Goal: Check status: Check status

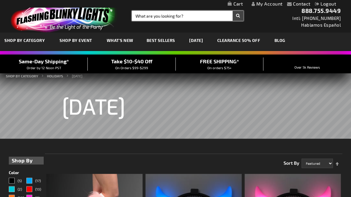
click at [150, 16] on input "Search" at bounding box center [187, 16] width 111 height 10
type input "cat eye necklace"
click at [237, 16] on button "Search" at bounding box center [237, 16] width 11 height 10
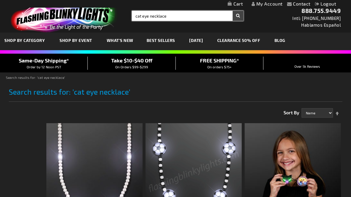
click at [173, 15] on input "cat eye necklace" at bounding box center [187, 16] width 111 height 10
type input "c"
type input "Halloween leis"
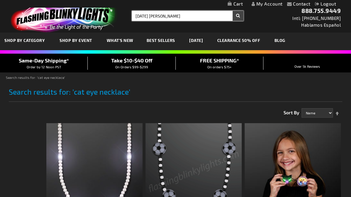
click at [237, 16] on button "Search" at bounding box center [237, 16] width 11 height 10
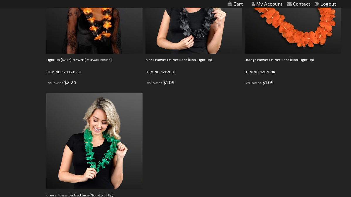
scroll to position [86, 0]
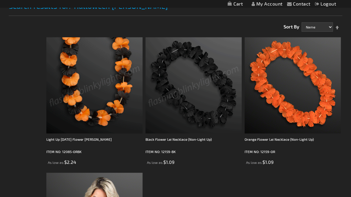
click at [216, 182] on ol "Light Up Halloween Flower Leis ITEM NO: 12085-ORBK As low as $2.24 ITEM NO: 121…" at bounding box center [193, 169] width 297 height 271
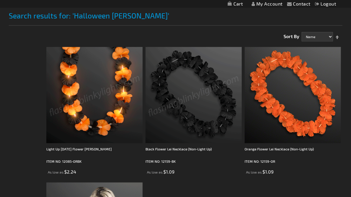
scroll to position [0, 0]
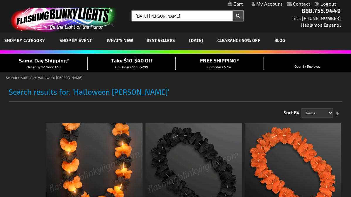
type input "Halloween leis"
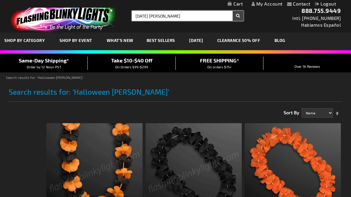
drag, startPoint x: 168, startPoint y: 15, endPoint x: 127, endPoint y: 14, distance: 41.3
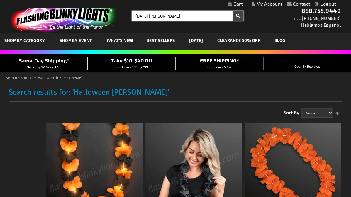
click at [127, 14] on div "Search Search Halloween leis × Search" at bounding box center [185, 16] width 116 height 10
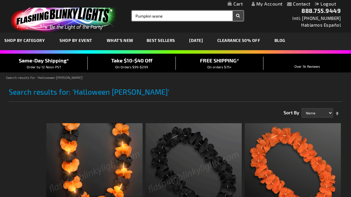
type input "Pumpkin wane"
click at [237, 16] on button "Search" at bounding box center [237, 16] width 11 height 10
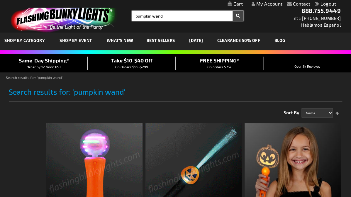
type input "pumpkin wand"
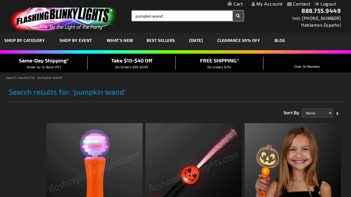
drag, startPoint x: 168, startPoint y: 14, endPoint x: 129, endPoint y: 18, distance: 39.1
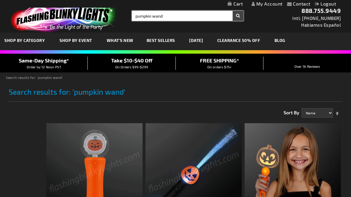
click at [129, 18] on div "Search Search pumpkin wand × Search" at bounding box center [185, 16] width 116 height 10
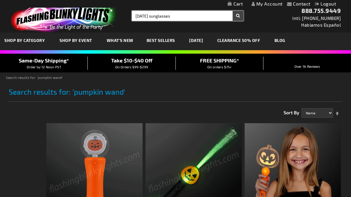
type input "halloween sunglasses"
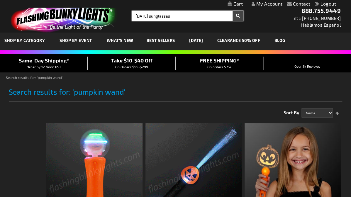
click at [237, 16] on button "Search" at bounding box center [237, 16] width 11 height 10
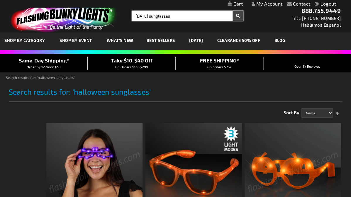
click at [184, 18] on input "halloween sunglasses" at bounding box center [187, 16] width 111 height 10
type input "h"
type input "Wizards wane"
click at [237, 16] on button "Search" at bounding box center [237, 16] width 11 height 10
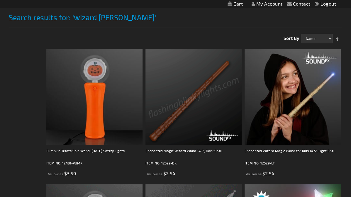
scroll to position [71, 0]
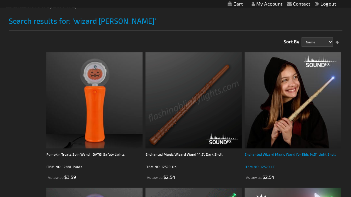
click at [265, 166] on p "ITEM NO: 12529-LT" at bounding box center [292, 166] width 96 height 6
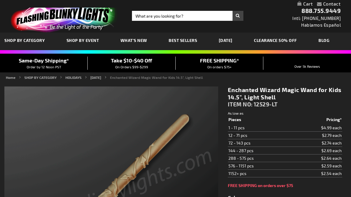
type input "5633"
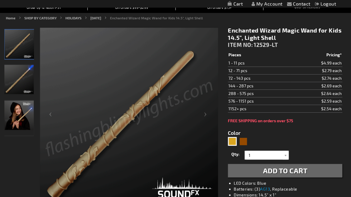
scroll to position [68, 0]
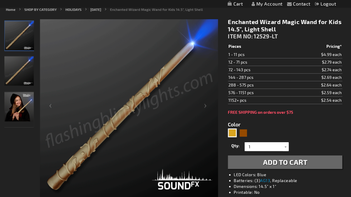
click at [175, 186] on img at bounding box center [129, 108] width 178 height 178
click at [117, 119] on img at bounding box center [129, 108] width 178 height 178
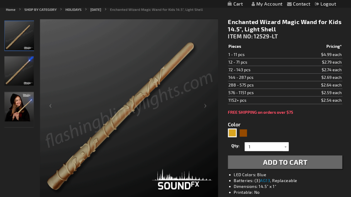
click at [186, 181] on img at bounding box center [129, 108] width 178 height 178
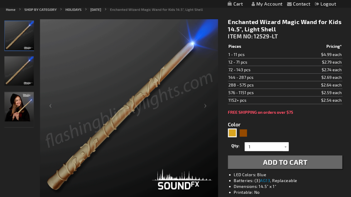
click at [186, 181] on img at bounding box center [129, 108] width 178 height 178
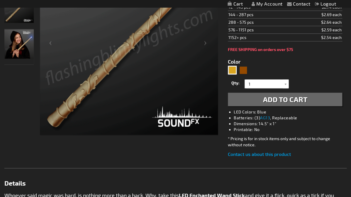
scroll to position [99, 0]
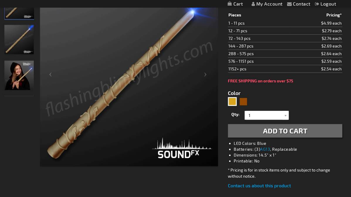
click at [21, 73] on img at bounding box center [18, 75] width 29 height 29
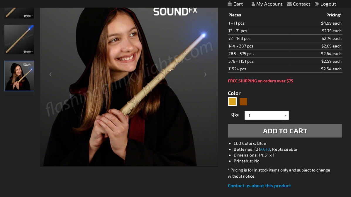
click at [24, 43] on img at bounding box center [18, 39] width 29 height 29
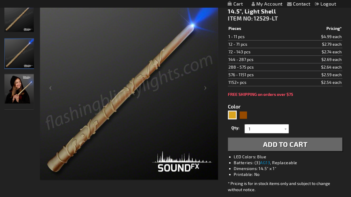
scroll to position [67, 0]
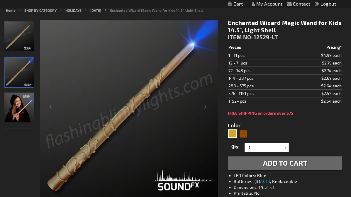
click at [23, 36] on img at bounding box center [18, 35] width 29 height 29
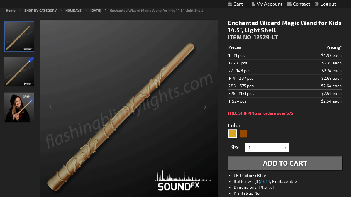
click at [22, 109] on img at bounding box center [18, 107] width 29 height 29
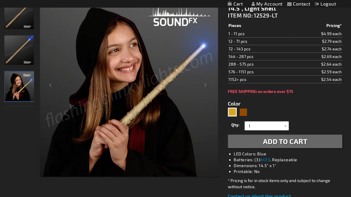
scroll to position [36, 0]
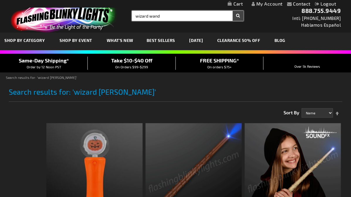
click at [164, 14] on input "wizard wand" at bounding box center [187, 16] width 111 height 10
type input "w"
type input "halloween"
click at [237, 16] on button "Search" at bounding box center [237, 16] width 11 height 10
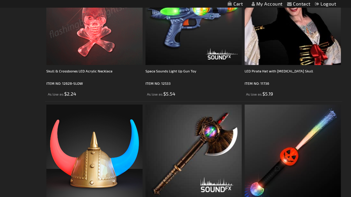
scroll to position [2819, 0]
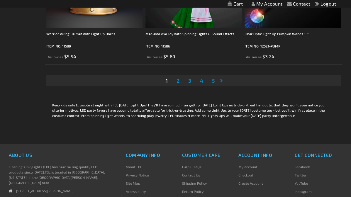
click at [177, 77] on span "2" at bounding box center [177, 80] width 3 height 6
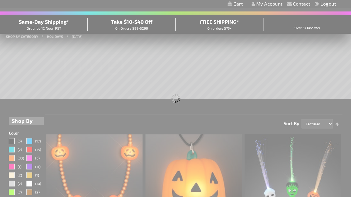
scroll to position [0, 0]
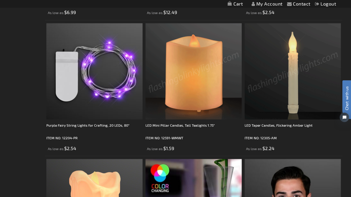
click at [290, 93] on img at bounding box center [292, 71] width 96 height 96
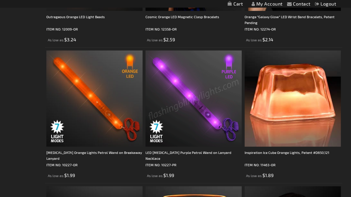
scroll to position [2346, 0]
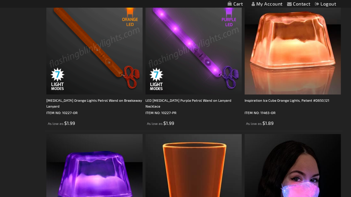
click at [109, 60] on img at bounding box center [94, 46] width 96 height 96
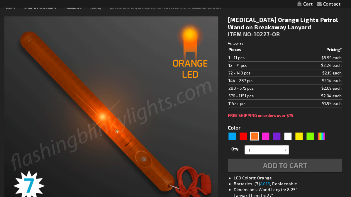
type input "5637"
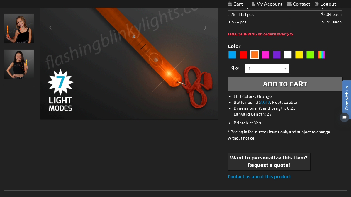
click at [19, 36] on img "Girl displaying Light Up Orange LED Patrol Wand" at bounding box center [18, 28] width 29 height 29
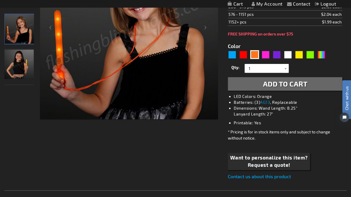
click at [13, 59] on img "Flashing Orange Lights Patrol Wand on Breakaway Lanyard" at bounding box center [18, 63] width 29 height 29
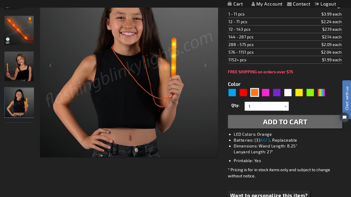
scroll to position [68, 0]
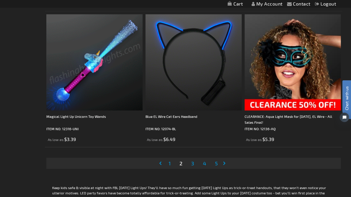
scroll to position [2747, 0]
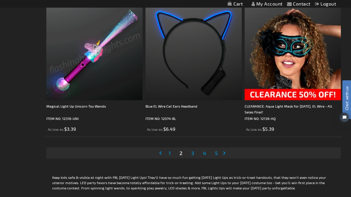
click at [192, 150] on span "3" at bounding box center [192, 153] width 3 height 6
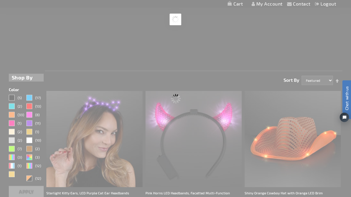
scroll to position [0, 0]
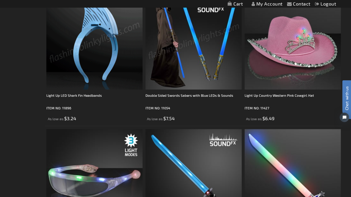
scroll to position [1065, 0]
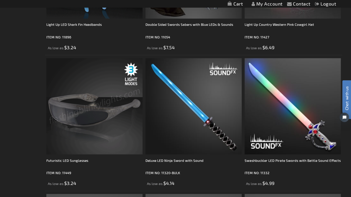
click at [78, 126] on img at bounding box center [94, 106] width 96 height 96
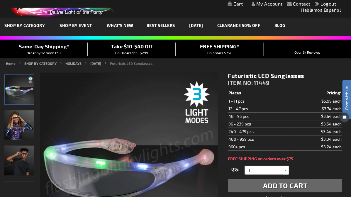
scroll to position [14, 0]
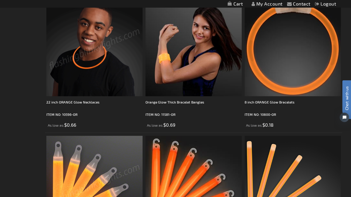
scroll to position [1499, 0]
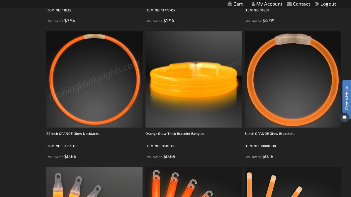
click at [188, 88] on img at bounding box center [193, 79] width 96 height 96
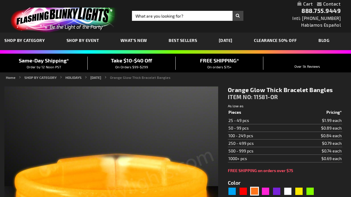
type input "5637"
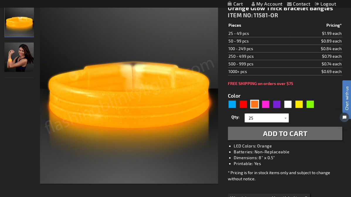
scroll to position [82, 0]
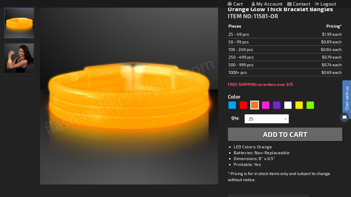
click at [19, 54] on img "Female wearing Orange Light Up Glow Thick Bangles" at bounding box center [18, 57] width 29 height 29
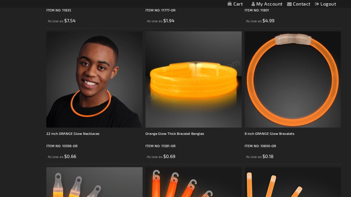
click at [180, 86] on img at bounding box center [193, 79] width 96 height 96
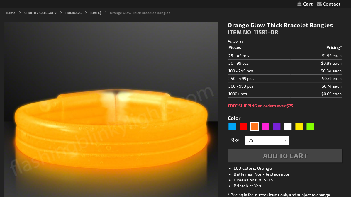
type input "5637"
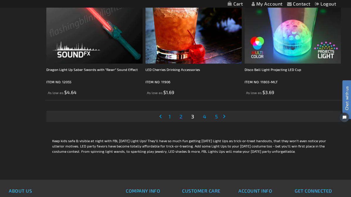
scroll to position [2776, 0]
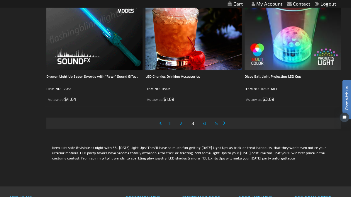
click at [204, 120] on span "4" at bounding box center [204, 123] width 3 height 6
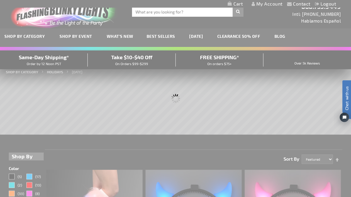
scroll to position [0, 0]
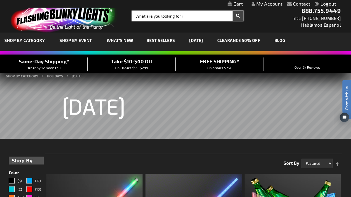
click at [168, 17] on input "Search" at bounding box center [187, 16] width 111 height 10
click at [168, 15] on input "Search" at bounding box center [187, 16] width 111 height 10
type input "12283"
click at [237, 16] on button "Search" at bounding box center [237, 16] width 11 height 10
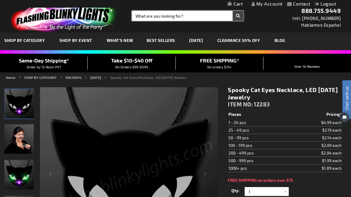
click at [185, 17] on input "Search" at bounding box center [187, 16] width 111 height 10
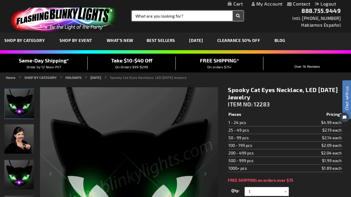
drag, startPoint x: 185, startPoint y: 17, endPoint x: 181, endPoint y: 22, distance: 6.8
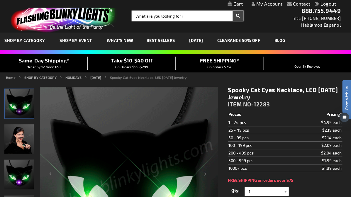
click at [182, 21] on div "Toggle Nav Search Search × Search 888.755.9449 Intl: [PHONE_NUMBER] Hablamos Es…" at bounding box center [175, 16] width 351 height 33
type input "12085"
click at [237, 16] on button "Search" at bounding box center [237, 16] width 11 height 10
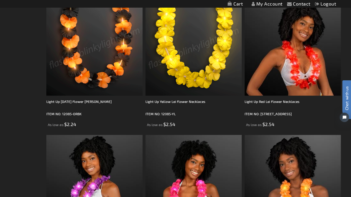
click at [88, 76] on img at bounding box center [94, 47] width 96 height 96
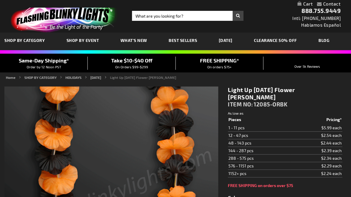
type input "5756"
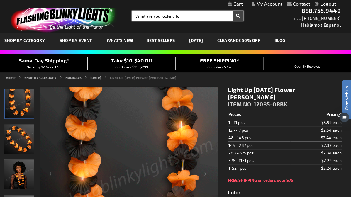
click at [142, 16] on input "Search" at bounding box center [187, 16] width 111 height 10
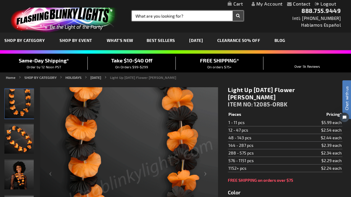
click at [142, 16] on input "Search" at bounding box center [187, 16] width 111 height 10
type input "12521"
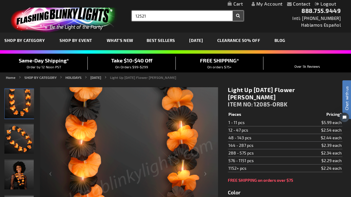
click at [237, 16] on button "Search" at bounding box center [237, 16] width 11 height 10
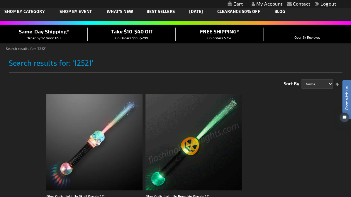
click at [192, 136] on img at bounding box center [193, 142] width 96 height 96
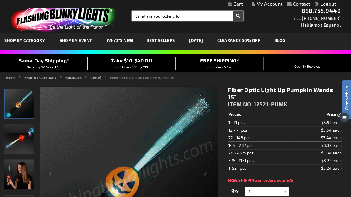
click at [141, 16] on input "Search" at bounding box center [187, 16] width 111 height 10
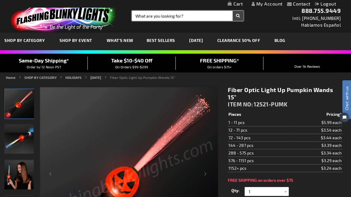
click at [142, 14] on input "Search" at bounding box center [187, 16] width 111 height 10
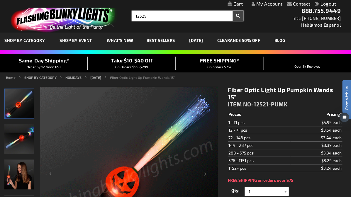
type input "12529"
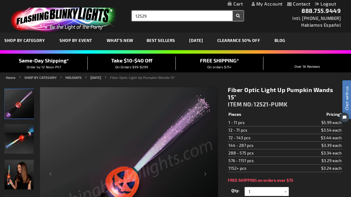
click at [237, 16] on button "Search" at bounding box center [237, 16] width 11 height 10
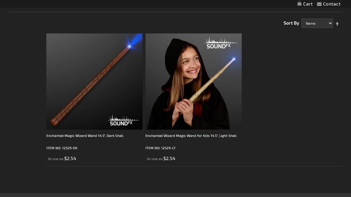
click at [213, 91] on img at bounding box center [193, 81] width 96 height 96
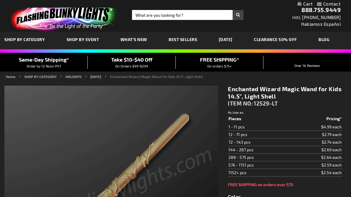
type input "5633"
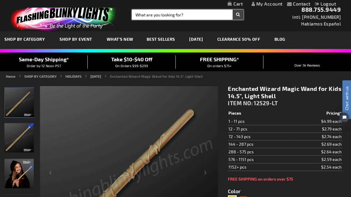
click at [141, 17] on input "Search" at bounding box center [187, 15] width 111 height 10
click at [145, 13] on input "Search" at bounding box center [187, 15] width 111 height 10
type input "11364"
click at [237, 15] on button "Search" at bounding box center [237, 15] width 11 height 10
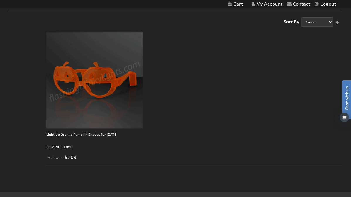
click at [98, 80] on img at bounding box center [94, 80] width 96 height 96
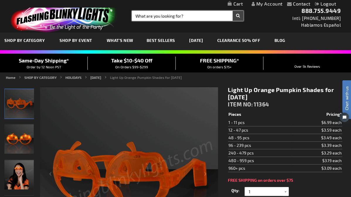
click at [167, 16] on input "Search" at bounding box center [187, 16] width 111 height 10
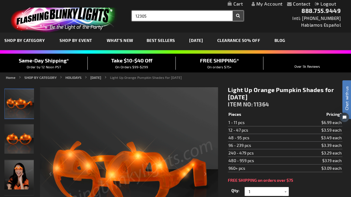
type input "12305"
click at [237, 16] on button "Search" at bounding box center [237, 16] width 11 height 10
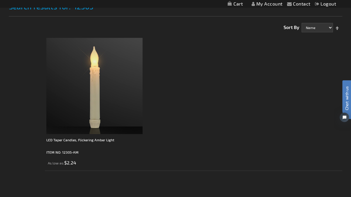
scroll to position [86, 0]
click at [93, 96] on img at bounding box center [94, 85] width 96 height 96
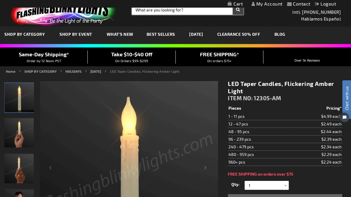
click at [164, 8] on input "Search" at bounding box center [187, 10] width 111 height 10
type input "1"
type input "12283"
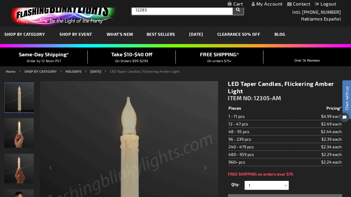
click at [237, 9] on button "Search" at bounding box center [237, 10] width 11 height 10
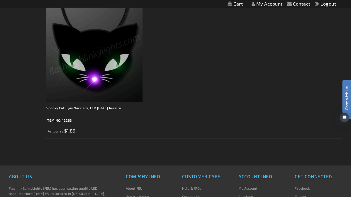
click at [99, 96] on img at bounding box center [94, 54] width 96 height 96
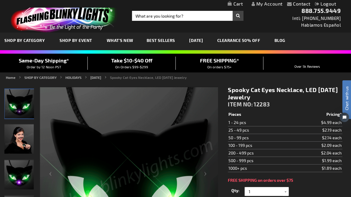
click at [271, 4] on link "My Account" at bounding box center [266, 4] width 31 height 6
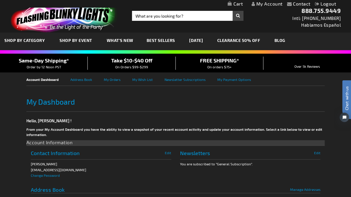
scroll to position [1, 0]
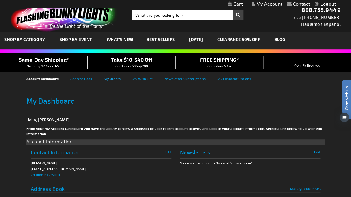
click at [107, 77] on link "My Orders" at bounding box center [118, 77] width 28 height 13
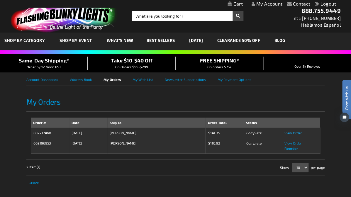
click at [288, 133] on span "View Order" at bounding box center [293, 133] width 18 height 4
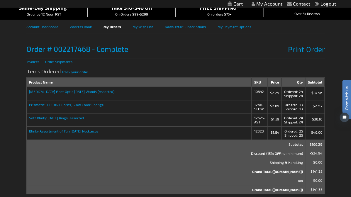
click at [65, 91] on strong "[MEDICAL_DATA] Fiber Optic [DATE] Wands (Assorted)" at bounding box center [139, 91] width 220 height 4
drag, startPoint x: 254, startPoint y: 89, endPoint x: 264, endPoint y: 89, distance: 9.4
click at [264, 89] on td "10842" at bounding box center [259, 93] width 16 height 13
copy td "10842"
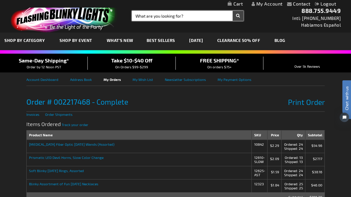
click at [168, 18] on input "Search" at bounding box center [187, 16] width 111 height 10
paste input "10842"
type input "10842"
click at [237, 16] on button "Search" at bounding box center [237, 16] width 11 height 10
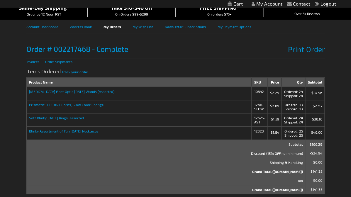
scroll to position [66, 0]
